Goal: Register for event/course

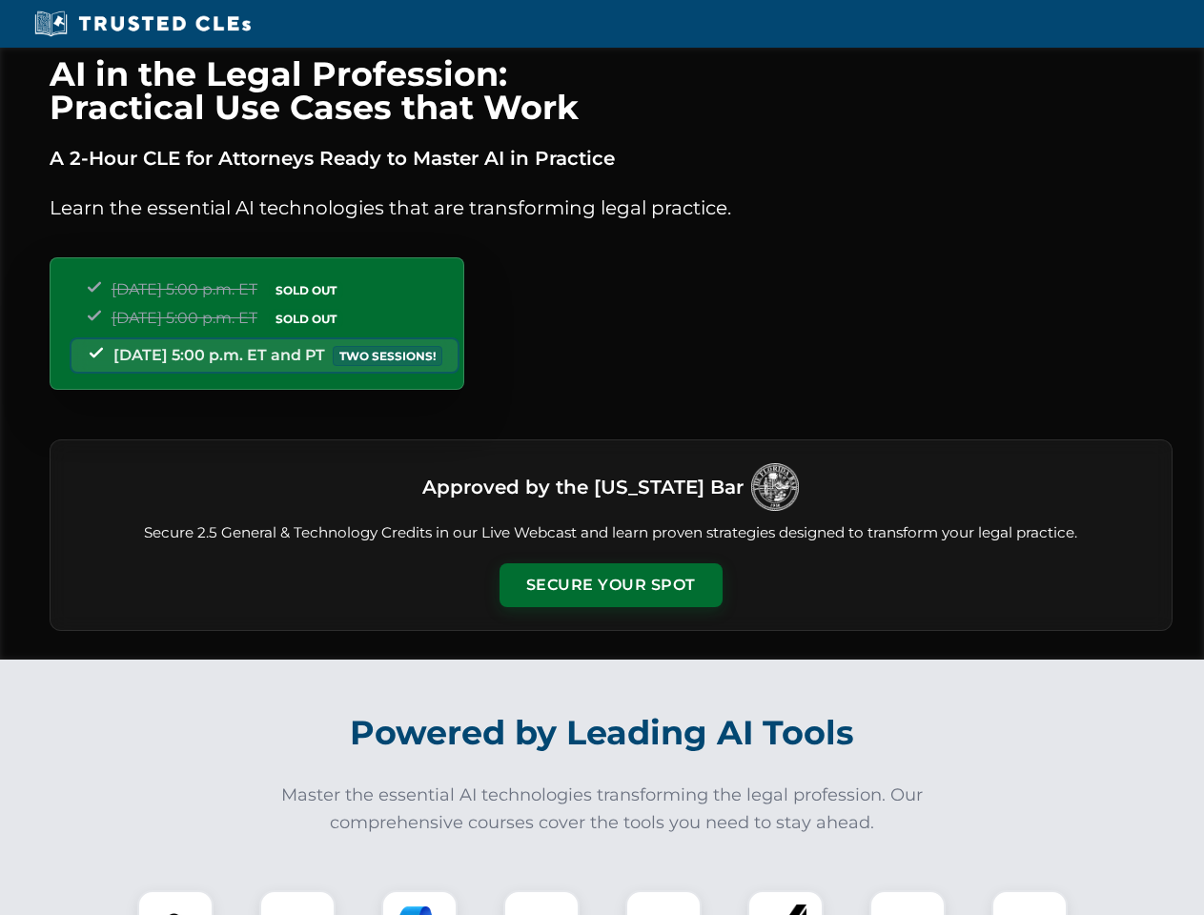
click at [610, 585] on button "Secure Your Spot" at bounding box center [610, 585] width 223 height 44
click at [175, 903] on img at bounding box center [175, 928] width 55 height 55
click at [297, 903] on div at bounding box center [297, 928] width 76 height 76
click at [419, 903] on div at bounding box center [419, 928] width 76 height 76
